Goal: Information Seeking & Learning: Learn about a topic

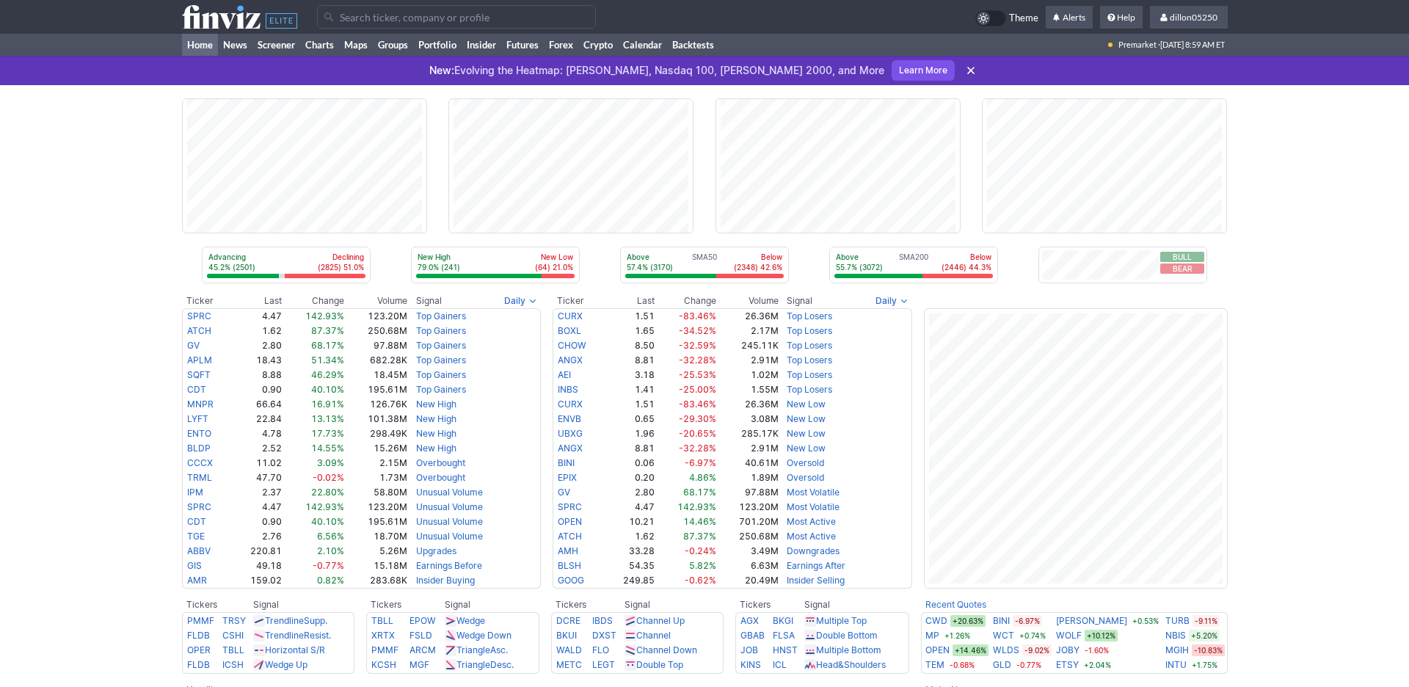
scroll to position [66, 0]
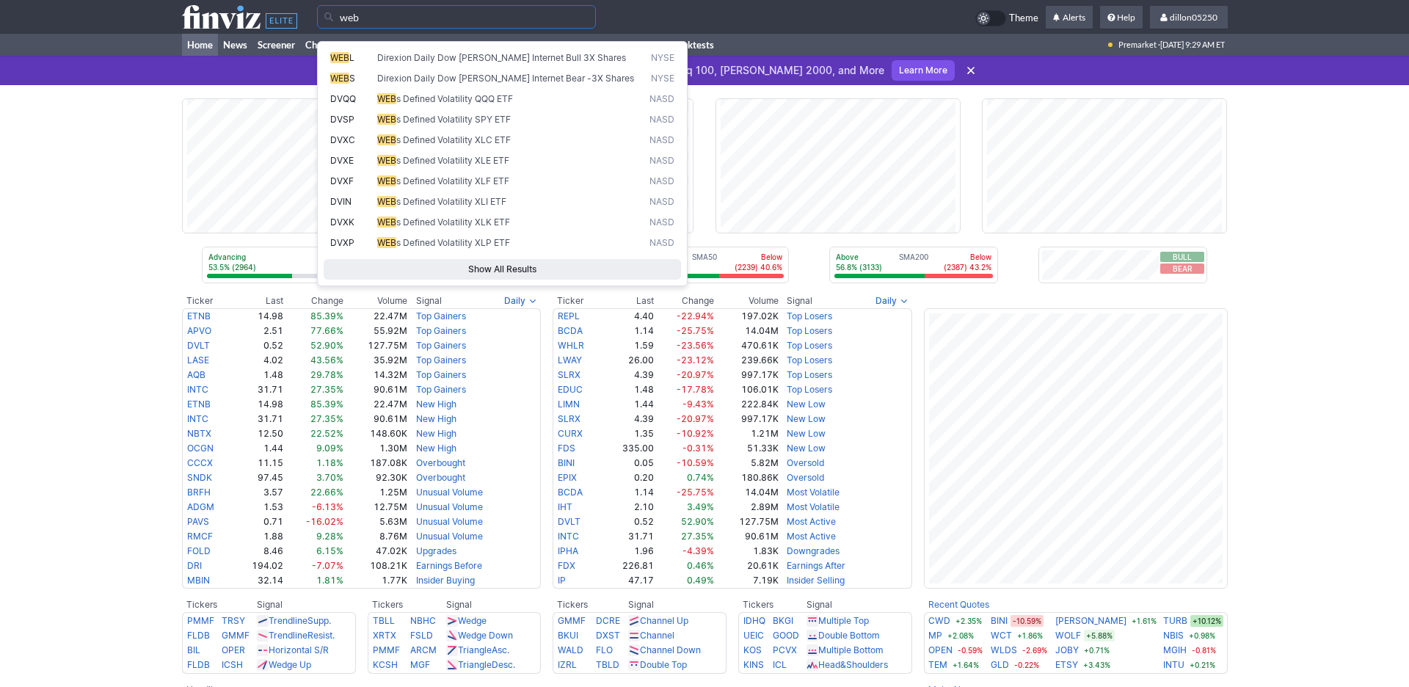
type input "web"
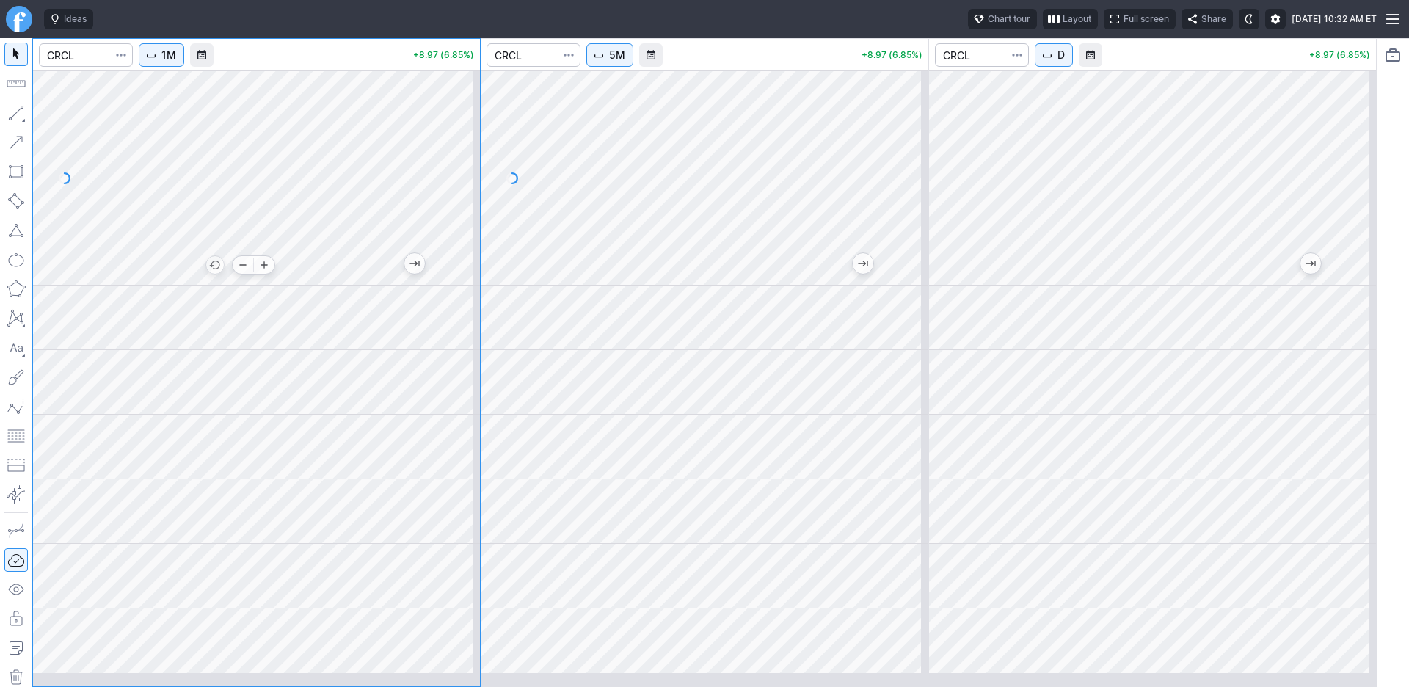
click at [274, 276] on div at bounding box center [256, 177] width 447 height 215
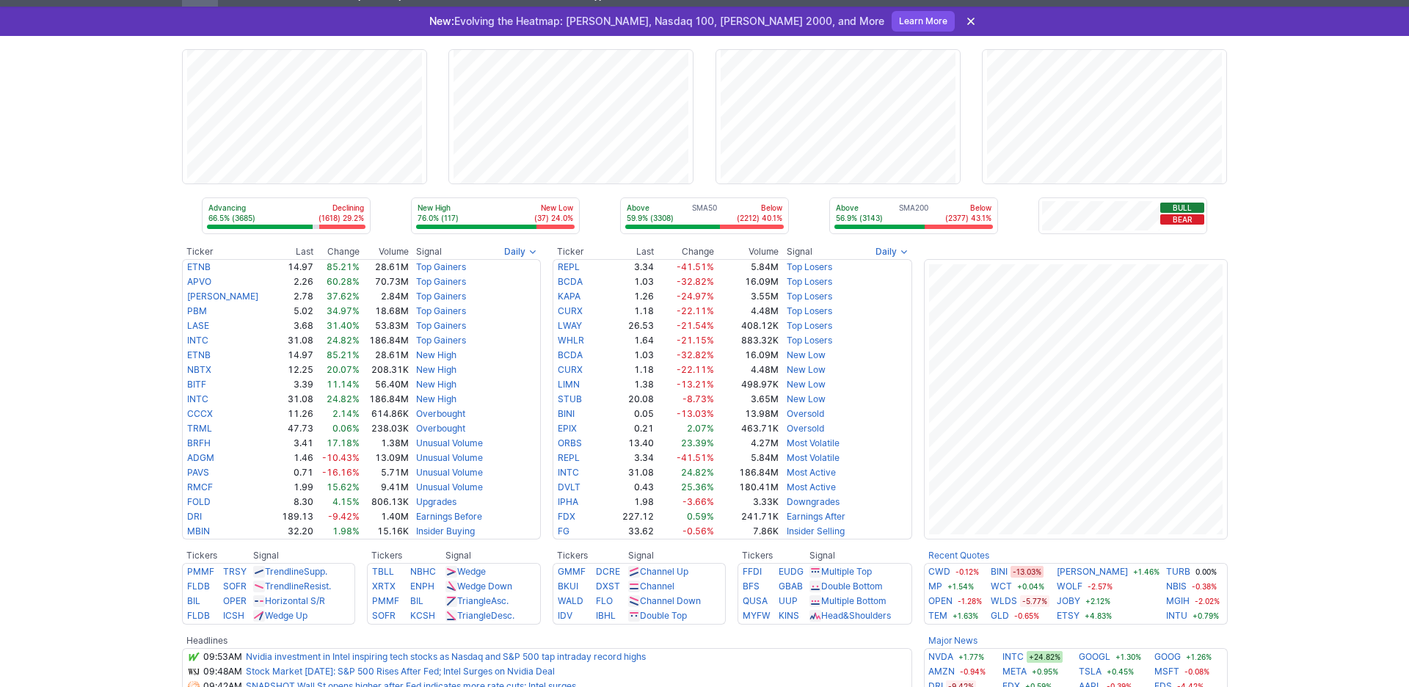
scroll to position [99, 0]
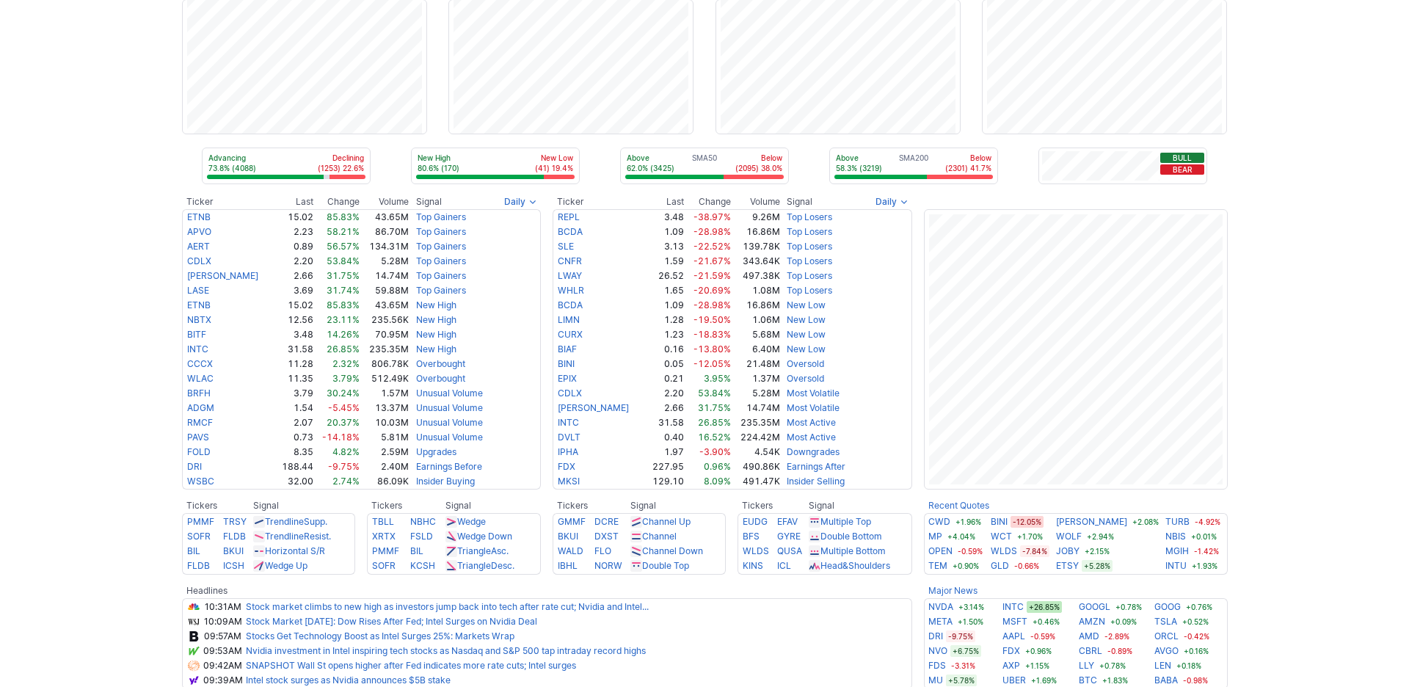
scroll to position [99, 0]
